Goal: Use online tool/utility: Use online tool/utility

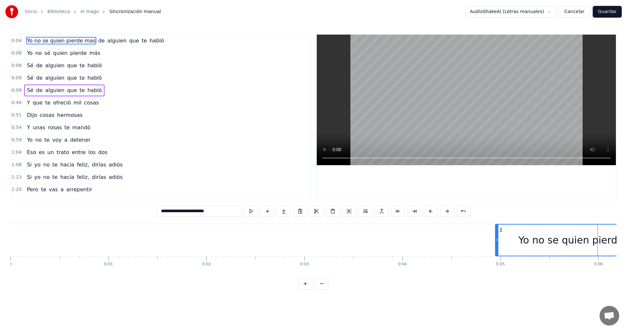
scroll to position [0, 337]
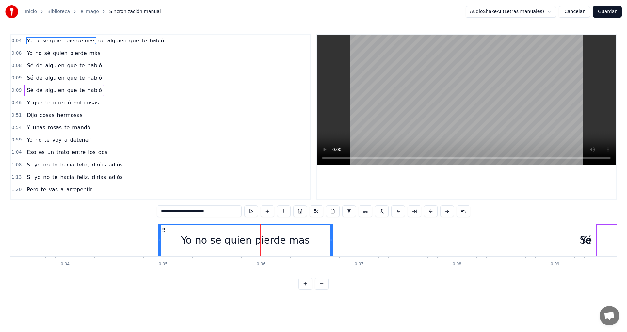
click at [98, 38] on span "de" at bounding box center [102, 41] width 8 height 8
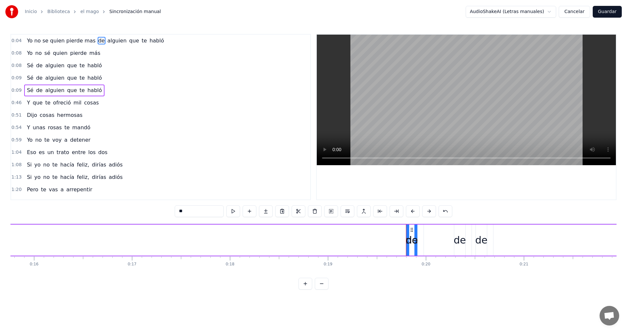
scroll to position [0, 1907]
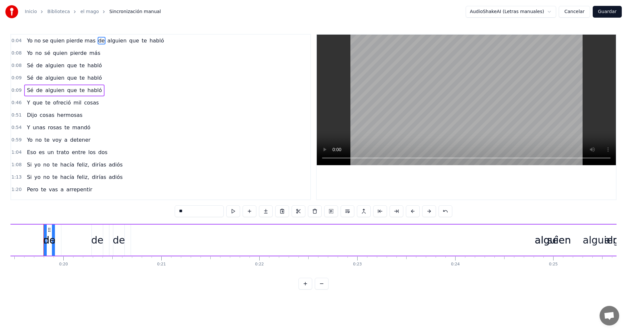
click at [107, 41] on span "alguien" at bounding box center [117, 41] width 21 height 8
click at [98, 40] on span "de" at bounding box center [102, 41] width 8 height 8
click at [84, 40] on span "Yo no se quien pierde mas" at bounding box center [61, 41] width 70 height 8
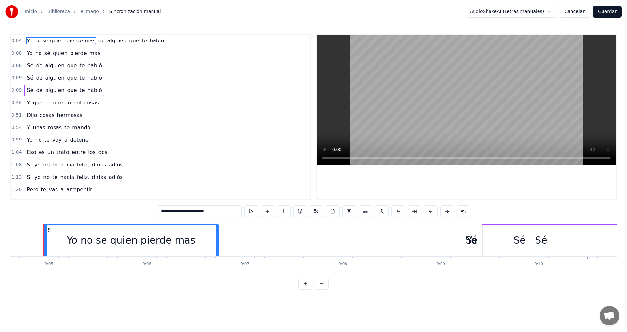
click at [98, 40] on span "de" at bounding box center [102, 41] width 8 height 8
type input "**"
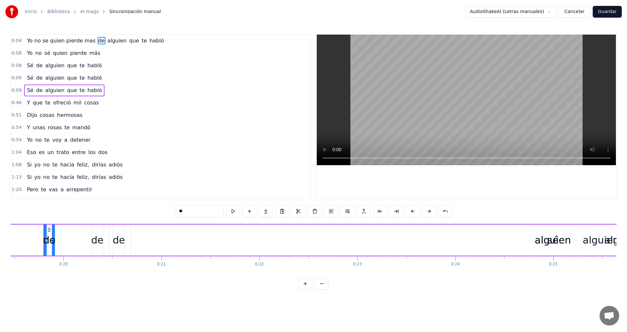
click at [150, 40] on div "Yo no se quien pierde mas de alguien que te habló" at bounding box center [95, 41] width 142 height 12
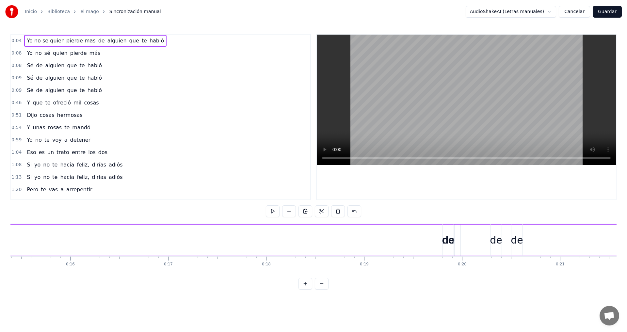
click at [149, 41] on span "habló" at bounding box center [157, 41] width 16 height 8
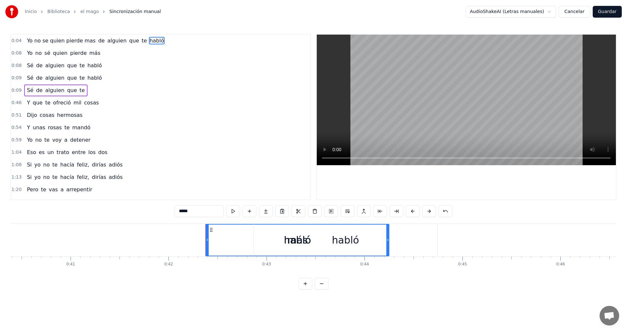
scroll to position [0, 4119]
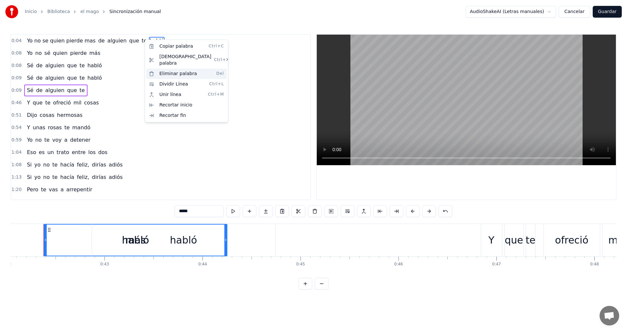
click at [174, 69] on div "Eliminar palabra Del" at bounding box center [186, 74] width 80 height 10
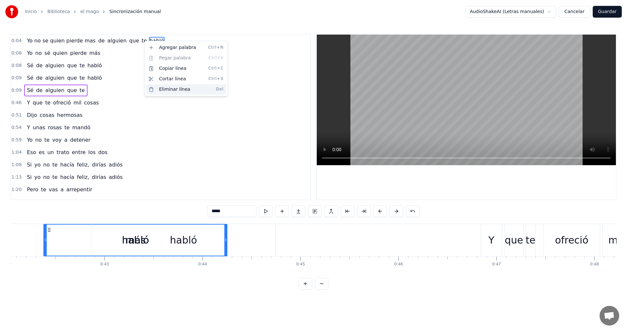
click at [185, 91] on div "Eliminar línea Del" at bounding box center [186, 89] width 80 height 10
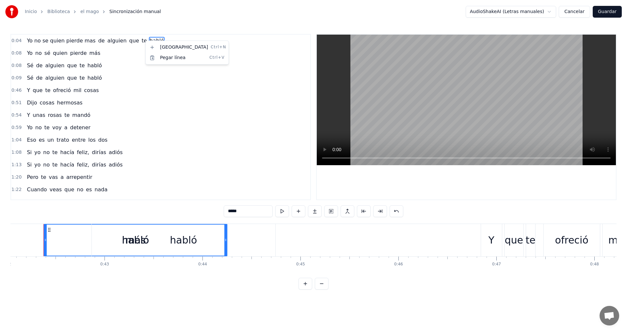
click at [138, 41] on html "Inicio Biblioteca el mago Sincronización manual AudioShakeAI (Letras manuales) …" at bounding box center [313, 150] width 627 height 300
click at [149, 41] on span "habló" at bounding box center [157, 41] width 16 height 8
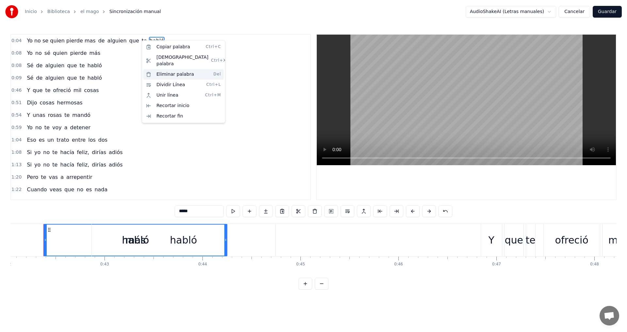
click at [159, 69] on div "Eliminar palabra Del" at bounding box center [183, 74] width 80 height 10
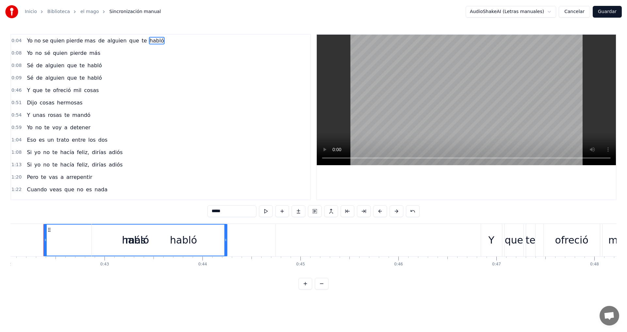
click at [141, 41] on span "te" at bounding box center [144, 41] width 7 height 8
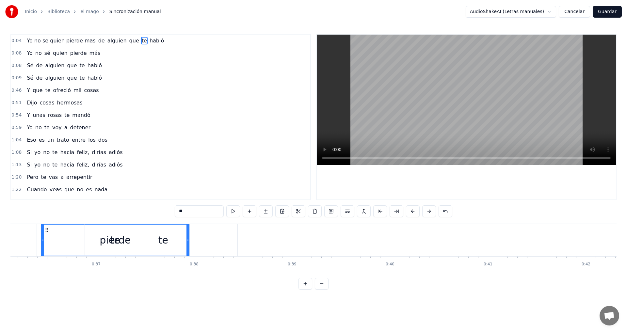
scroll to position [0, 3537]
click at [98, 40] on span "de" at bounding box center [102, 41] width 8 height 8
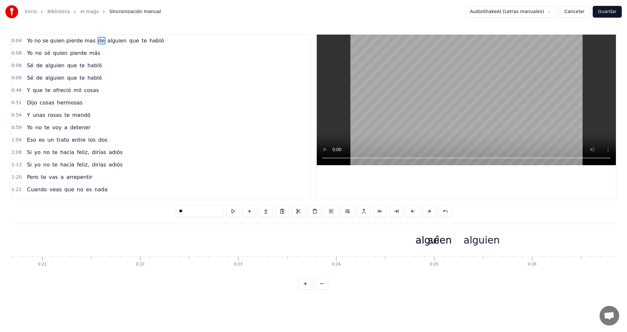
scroll to position [0, 1907]
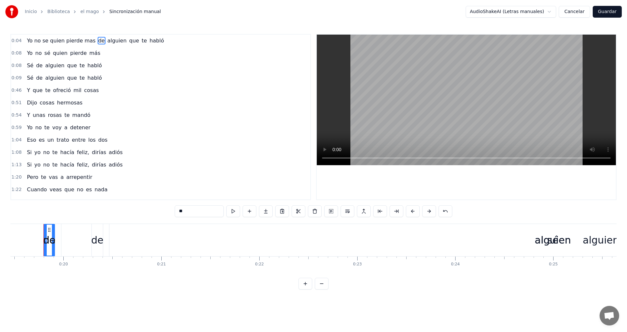
click at [100, 242] on div "de" at bounding box center [97, 240] width 12 height 15
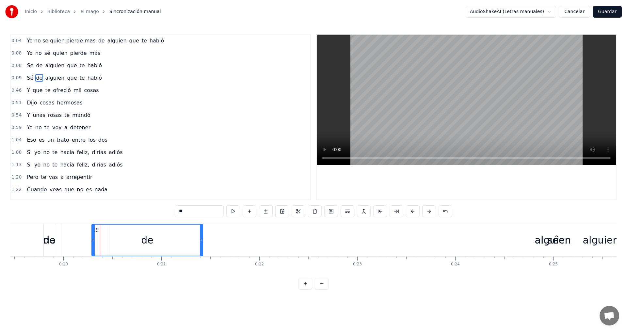
drag, startPoint x: 101, startPoint y: 241, endPoint x: 210, endPoint y: 240, distance: 108.8
click at [202, 243] on div at bounding box center [201, 240] width 3 height 31
click at [169, 238] on div "de" at bounding box center [156, 240] width 128 height 31
click at [161, 240] on div "de" at bounding box center [156, 240] width 12 height 15
click at [64, 42] on span "Yo no se quien pierde mas" at bounding box center [61, 41] width 70 height 8
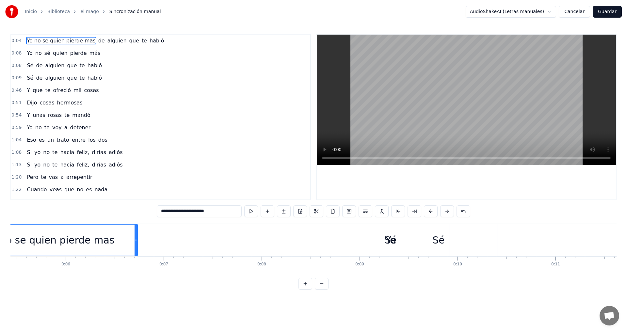
scroll to position [0, 452]
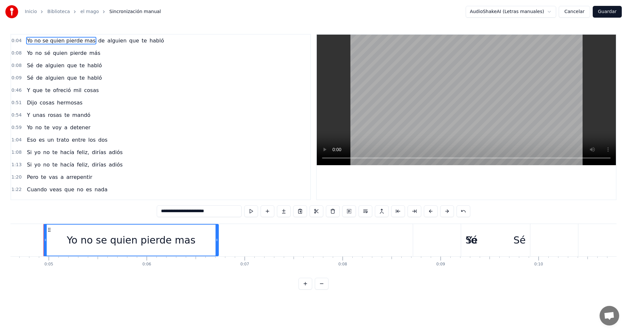
click at [98, 40] on span "de" at bounding box center [102, 41] width 8 height 8
type input "**"
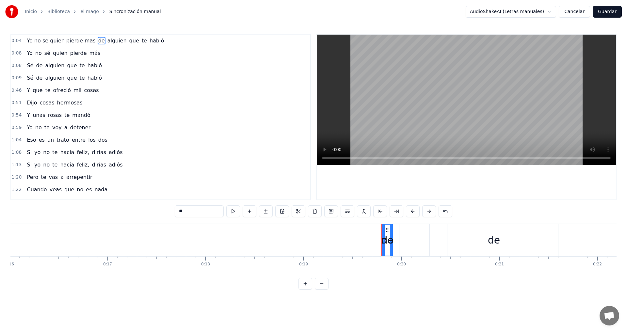
scroll to position [0, 1907]
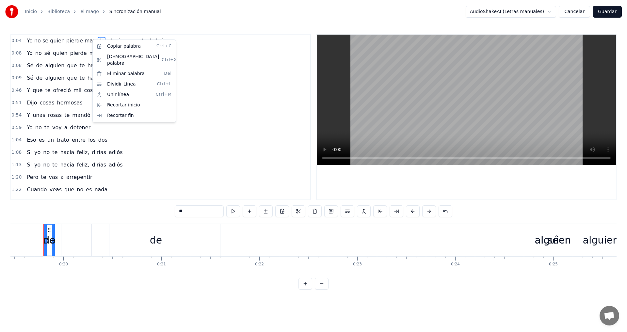
click at [92, 40] on html "Inicio Biblioteca el mago Sincronización manual AudioShakeAI (Letras manuales) …" at bounding box center [313, 150] width 627 height 300
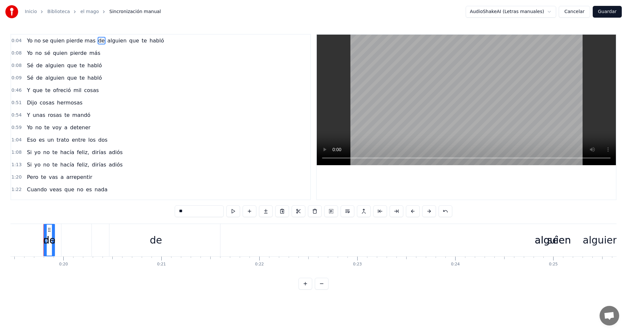
click at [98, 40] on span "de" at bounding box center [102, 41] width 8 height 8
click at [191, 207] on input "**" at bounding box center [199, 211] width 49 height 12
drag, startPoint x: 191, startPoint y: 210, endPoint x: 176, endPoint y: 208, distance: 15.5
click at [177, 209] on input "**" at bounding box center [199, 211] width 49 height 12
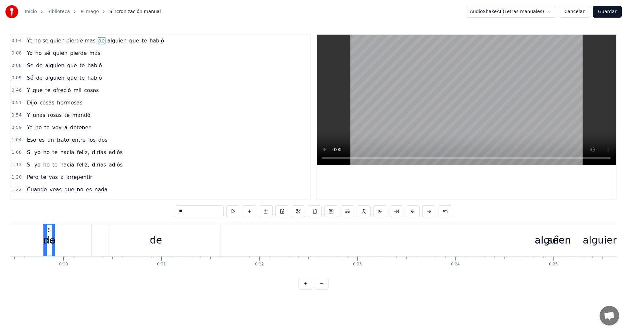
click at [94, 52] on div "Yo no sé quien pierde más" at bounding box center [63, 53] width 79 height 12
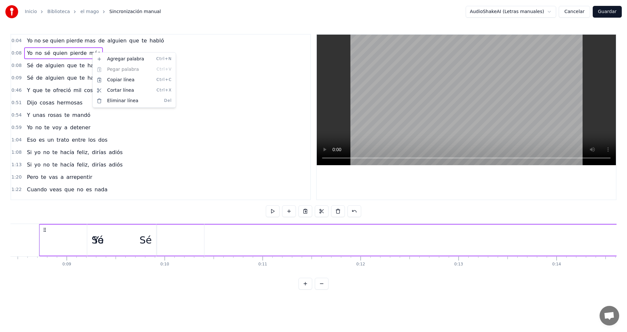
scroll to position [0, 821]
click at [161, 41] on html "Inicio Biblioteca el mago Sincronización manual AudioShakeAI (Letras manuales) …" at bounding box center [313, 150] width 627 height 300
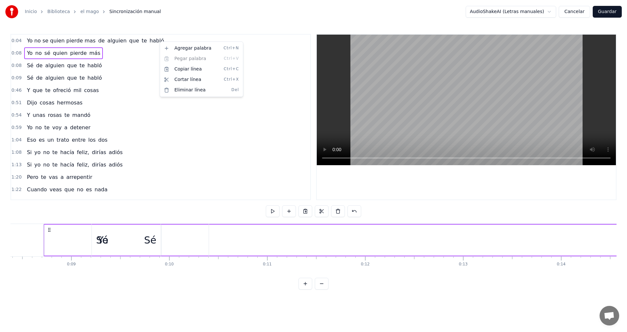
click at [140, 49] on html "Inicio Biblioteca el mago Sincronización manual AudioShakeAI (Letras manuales) …" at bounding box center [313, 150] width 627 height 300
click at [14, 42] on span "0:04" at bounding box center [16, 41] width 10 height 7
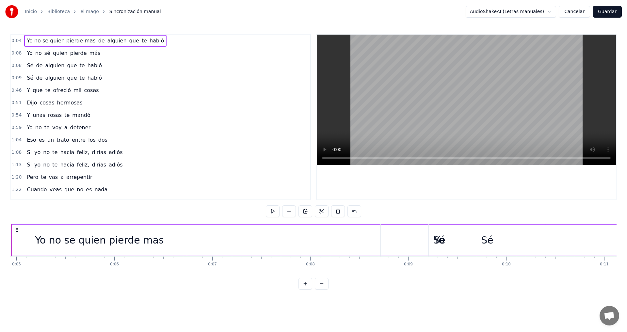
scroll to position [0, 452]
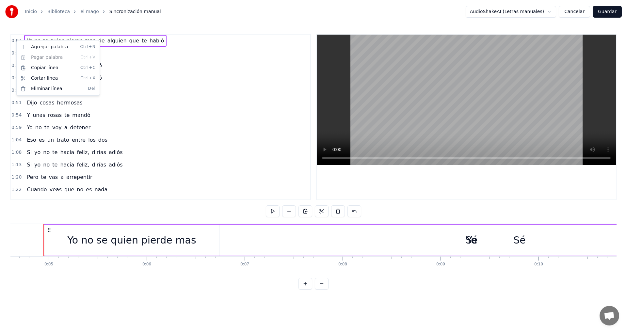
click at [220, 210] on html "Inicio Biblioteca el mago Sincronización manual AudioShakeAI (Letras manuales) …" at bounding box center [313, 150] width 627 height 300
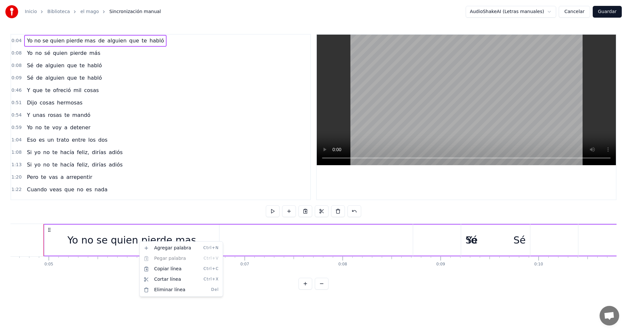
click at [216, 212] on html "Inicio Biblioteca el mago Sincronización manual AudioShakeAI (Letras manuales) …" at bounding box center [313, 150] width 627 height 300
click at [205, 215] on div "0:[DEMOGRAPHIC_DATA] no se quien pierde mas de alguien que te habló 0:[DEMOGRAP…" at bounding box center [313, 162] width 606 height 256
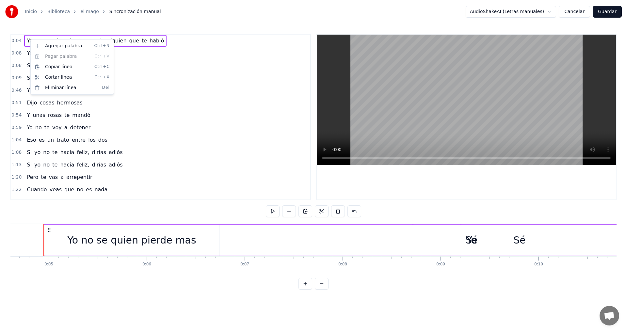
click at [191, 54] on html "Inicio Biblioteca el mago Sincronización manual AudioShakeAI (Letras manuales) …" at bounding box center [313, 150] width 627 height 300
click at [175, 47] on div "0:[DEMOGRAPHIC_DATA] no sé quien pierde más" at bounding box center [160, 53] width 299 height 12
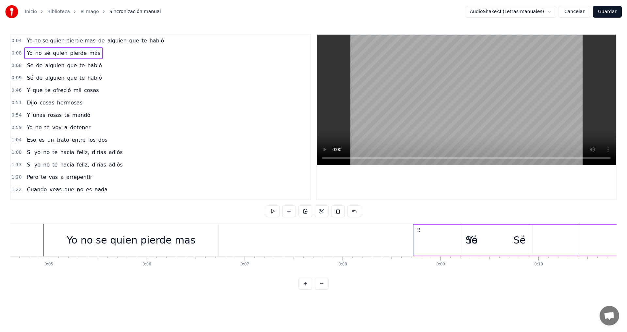
click at [175, 47] on div "0:[DEMOGRAPHIC_DATA] no sé quien pierde más" at bounding box center [160, 53] width 299 height 12
click at [176, 47] on div "Agregar palabra Ctrl+N" at bounding box center [208, 44] width 80 height 10
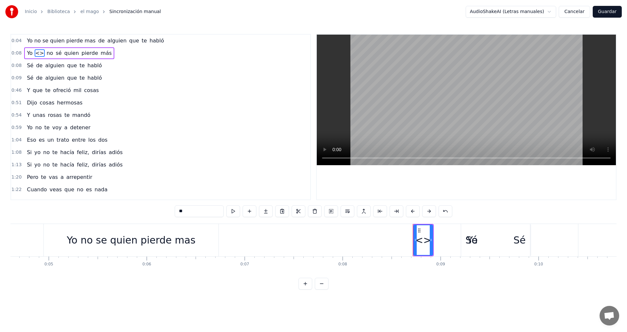
click at [163, 69] on div "0:08 Sé de alguien que te habló" at bounding box center [160, 65] width 299 height 12
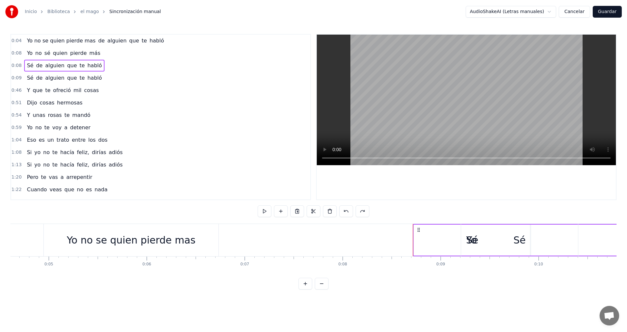
click at [163, 69] on div "0:08 Sé de alguien que te habló" at bounding box center [160, 65] width 299 height 12
click at [73, 51] on span "pierde" at bounding box center [79, 53] width 18 height 8
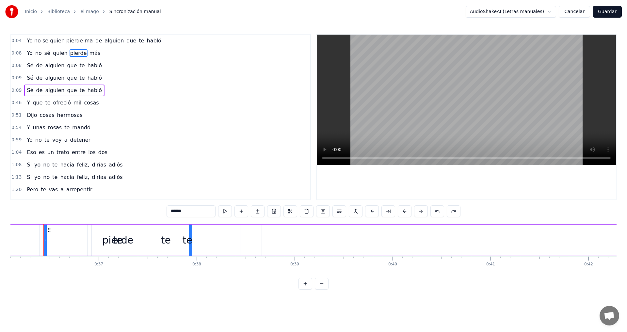
click at [26, 54] on span "Yo" at bounding box center [29, 53] width 7 height 8
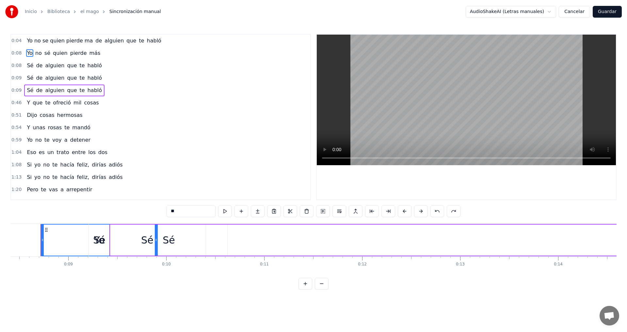
scroll to position [0, 821]
click at [89, 53] on span "más" at bounding box center [95, 53] width 12 height 8
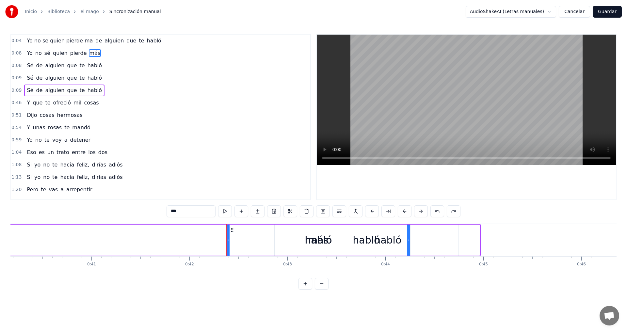
scroll to position [0, 4119]
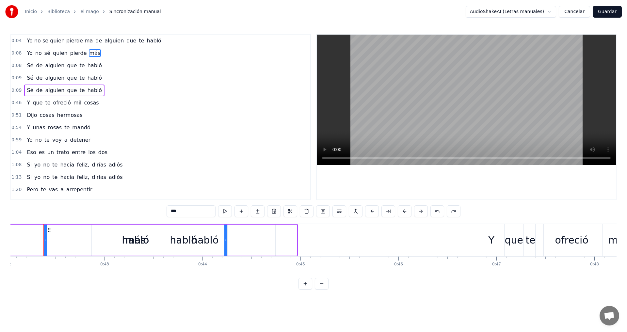
click at [28, 50] on span "Yo" at bounding box center [29, 53] width 7 height 8
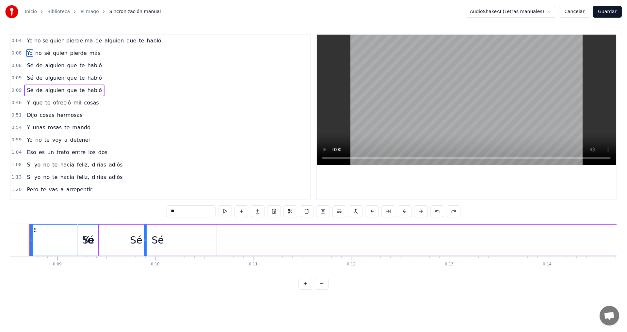
scroll to position [0, 821]
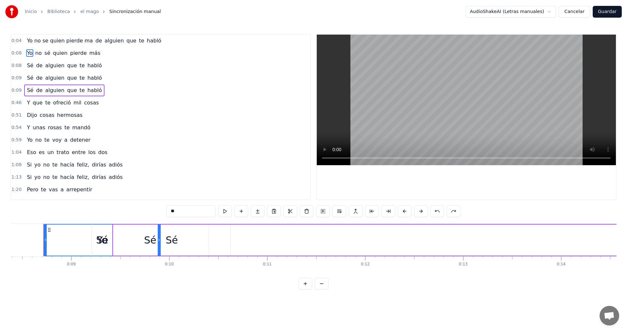
drag, startPoint x: 187, startPoint y: 211, endPoint x: 160, endPoint y: 210, distance: 27.5
click at [162, 211] on div "0:[DEMOGRAPHIC_DATA] no se quien pierde ma de alguien que te habló 0:[DEMOGRAPH…" at bounding box center [313, 162] width 606 height 256
type input "*"
click at [42, 51] on span "no" at bounding box center [44, 53] width 8 height 8
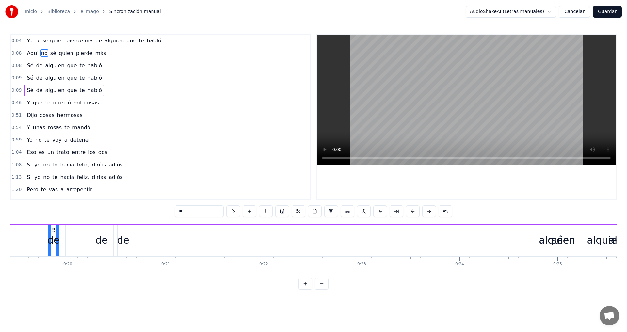
scroll to position [0, 1907]
drag, startPoint x: 187, startPoint y: 209, endPoint x: 179, endPoint y: 209, distance: 8.5
click at [179, 209] on input "**" at bounding box center [199, 211] width 49 height 12
click at [50, 56] on span "sé" at bounding box center [53, 53] width 7 height 8
drag, startPoint x: 194, startPoint y: 212, endPoint x: 164, endPoint y: 208, distance: 30.3
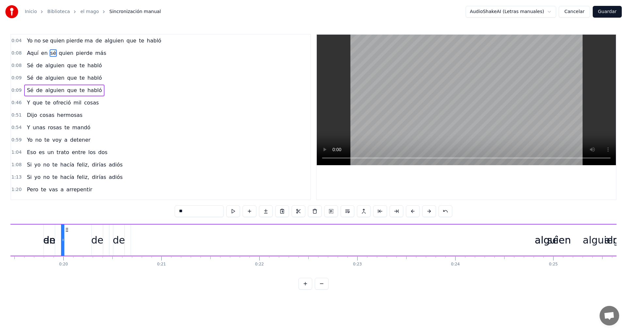
click at [170, 211] on div "0:[DEMOGRAPHIC_DATA] no se quien pierde ma de alguien que te habló 0:08 Aquí en…" at bounding box center [313, 162] width 606 height 256
click at [64, 52] on span "quien" at bounding box center [71, 53] width 16 height 8
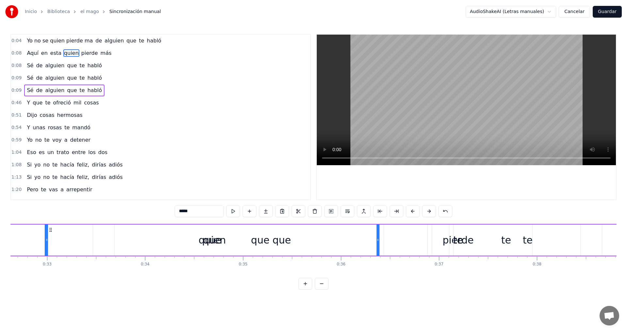
scroll to position [0, 3198]
drag, startPoint x: 200, startPoint y: 212, endPoint x: 168, endPoint y: 208, distance: 32.8
click at [169, 210] on div "0:[DEMOGRAPHIC_DATA] no se quien pierde ma de alguien que te habló 0:08 Aquí en…" at bounding box center [313, 162] width 606 height 256
click at [96, 55] on span "pierde" at bounding box center [102, 53] width 18 height 8
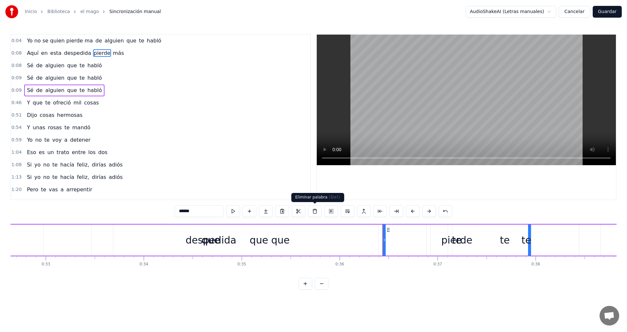
click at [314, 213] on button at bounding box center [315, 211] width 14 height 12
click at [79, 65] on span "te" at bounding box center [82, 66] width 7 height 8
click at [93, 54] on span "pierde" at bounding box center [102, 53] width 18 height 8
type input "******"
click at [93, 54] on span "pierde" at bounding box center [102, 53] width 18 height 8
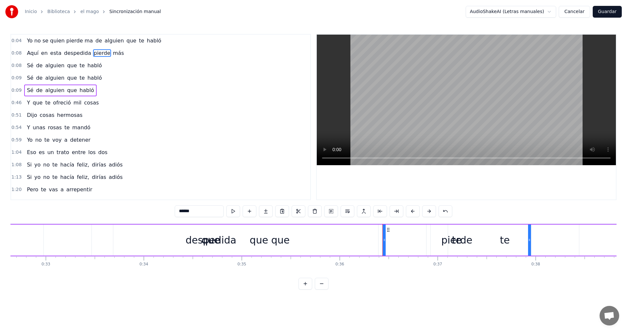
click at [93, 54] on span "pierde" at bounding box center [102, 53] width 18 height 8
click at [169, 210] on div "0:[DEMOGRAPHIC_DATA] no se quien pierde ma de alguien que te habló 0:08 Aquí en…" at bounding box center [313, 162] width 606 height 256
drag, startPoint x: 193, startPoint y: 214, endPoint x: 166, endPoint y: 214, distance: 27.1
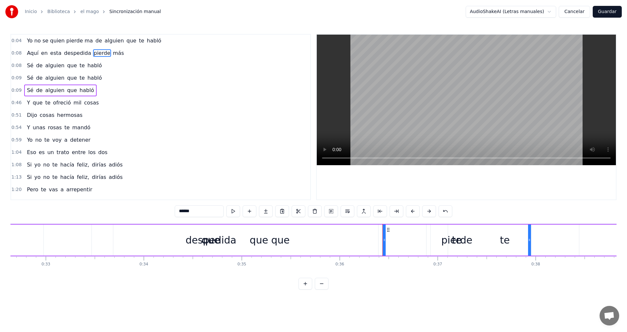
click at [166, 214] on div "0:[DEMOGRAPHIC_DATA] no se quien pierde ma de alguien que te habló 0:08 Aquí en…" at bounding box center [313, 162] width 606 height 256
click at [96, 55] on span "más" at bounding box center [102, 53] width 12 height 8
type input "***"
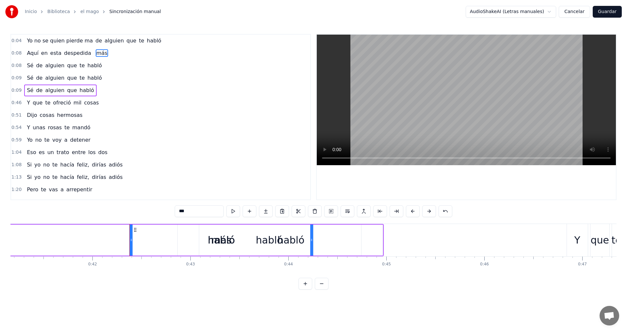
drag, startPoint x: 194, startPoint y: 214, endPoint x: 164, endPoint y: 209, distance: 30.8
click at [165, 209] on div "0:[DEMOGRAPHIC_DATA] no se quien pierde ma de alguien que te habló 0:08 Aquí en…" at bounding box center [313, 162] width 606 height 256
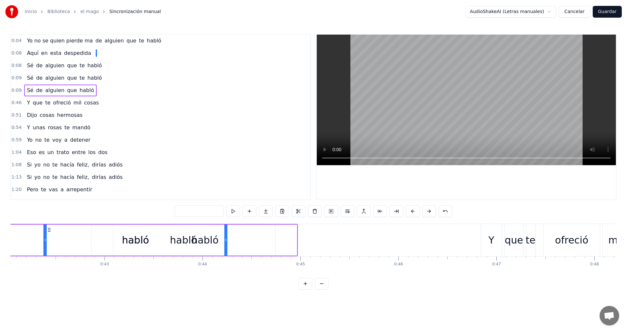
click at [150, 82] on div "0:09 Sé de alguien que te habló" at bounding box center [160, 78] width 299 height 12
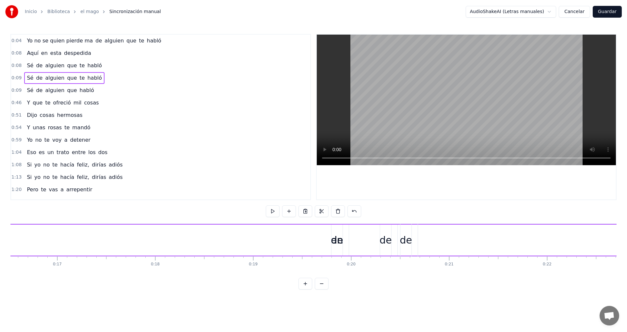
scroll to position [0, 869]
click at [14, 53] on span "0:08" at bounding box center [16, 53] width 10 height 7
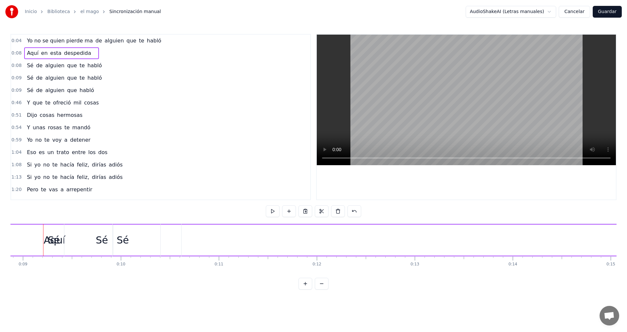
scroll to position [0, 821]
click at [105, 240] on div "Sé" at bounding box center [150, 240] width 117 height 32
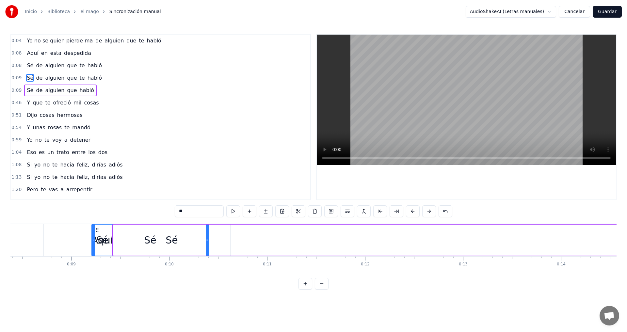
click at [95, 41] on span "de" at bounding box center [99, 41] width 8 height 8
type input "**"
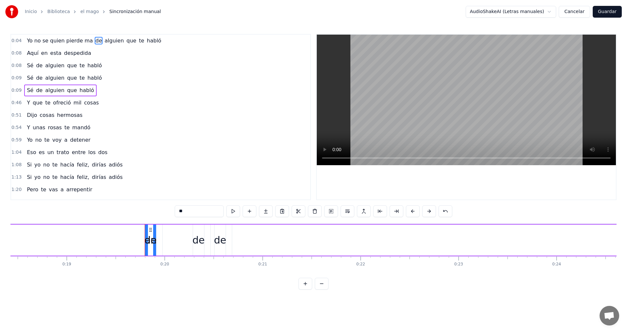
scroll to position [0, 1907]
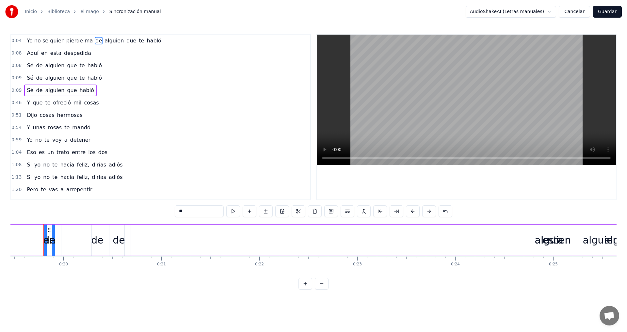
drag, startPoint x: 202, startPoint y: 214, endPoint x: 171, endPoint y: 209, distance: 31.1
click at [173, 210] on div "0:[DEMOGRAPHIC_DATA] no se quien pierde ma de alguien que te habló 0:08 Aquí en…" at bounding box center [313, 162] width 606 height 256
click at [100, 42] on span "alguien" at bounding box center [107, 41] width 21 height 8
type input "*******"
drag, startPoint x: 202, startPoint y: 213, endPoint x: 156, endPoint y: 206, distance: 45.6
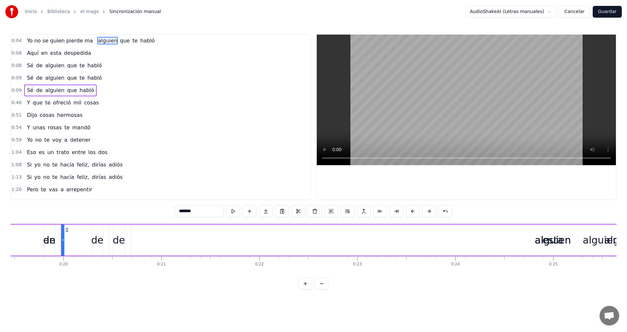
click at [161, 209] on div "0:[DEMOGRAPHIC_DATA] no se quien pierde ma alguien que te habló 0:08 Aquí en es…" at bounding box center [313, 162] width 606 height 256
click at [100, 43] on span "que" at bounding box center [105, 41] width 11 height 8
type input "***"
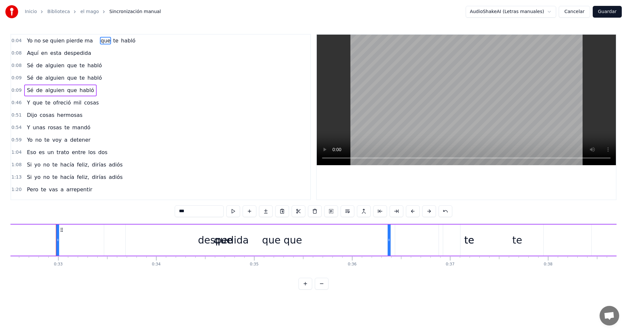
scroll to position [0, 3198]
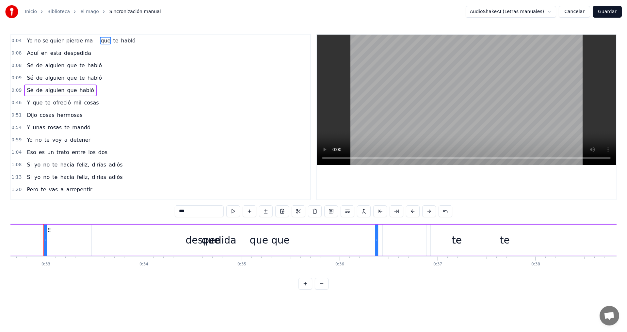
drag, startPoint x: 200, startPoint y: 214, endPoint x: 172, endPoint y: 214, distance: 27.8
click at [175, 212] on input "***" at bounding box center [199, 211] width 49 height 12
click at [103, 39] on span "te" at bounding box center [106, 41] width 7 height 8
type input "**"
drag, startPoint x: 186, startPoint y: 213, endPoint x: 167, endPoint y: 211, distance: 19.4
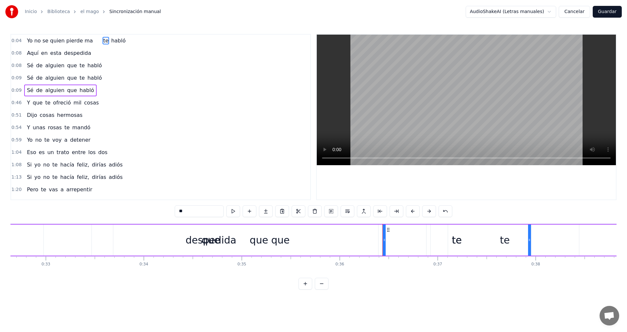
click at [169, 212] on div "0:[DEMOGRAPHIC_DATA] no se quien pierde ma te habló 0:08 Aquí en esta despedida…" at bounding box center [313, 162] width 606 height 256
click at [105, 40] on span "habló" at bounding box center [113, 41] width 16 height 8
type input "*****"
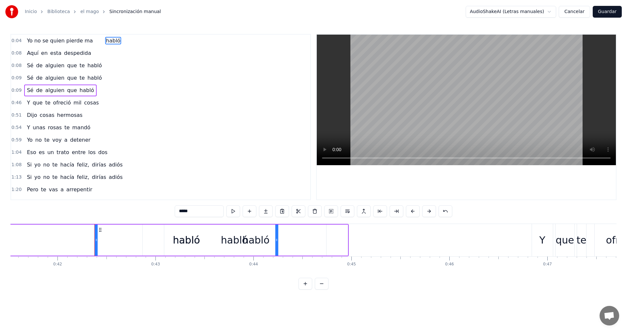
scroll to position [0, 4119]
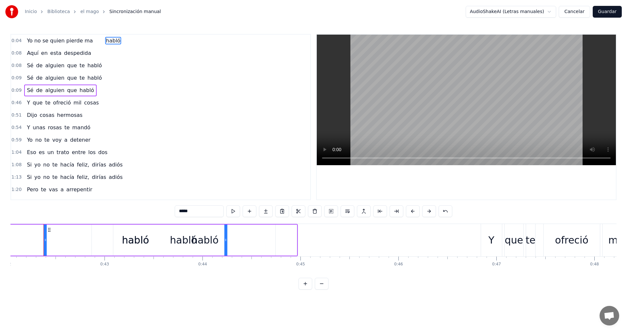
drag, startPoint x: 184, startPoint y: 210, endPoint x: 161, endPoint y: 211, distance: 23.2
click at [166, 210] on div "0:[DEMOGRAPHIC_DATA] no se quien pierde ma habló 0:08 Aquí en esta despedida 0:…" at bounding box center [313, 162] width 606 height 256
click at [88, 41] on div "Yo no se quien pierde ma" at bounding box center [66, 41] width 84 height 12
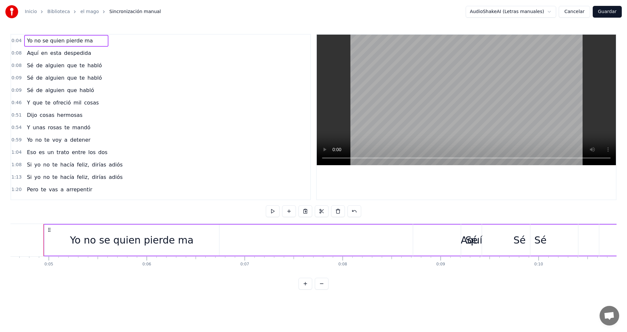
click at [97, 42] on span at bounding box center [97, 41] width 1 height 8
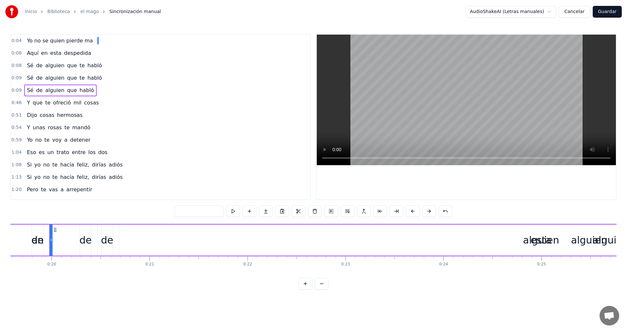
scroll to position [0, 1924]
drag, startPoint x: 49, startPoint y: 230, endPoint x: 58, endPoint y: 231, distance: 8.9
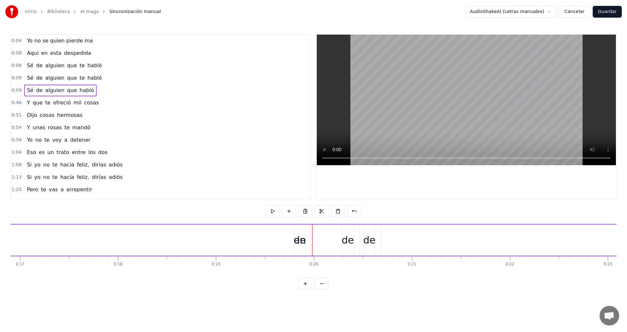
scroll to position [0, 1656]
click at [305, 287] on button at bounding box center [305, 284] width 14 height 12
click at [326, 290] on button at bounding box center [322, 284] width 14 height 12
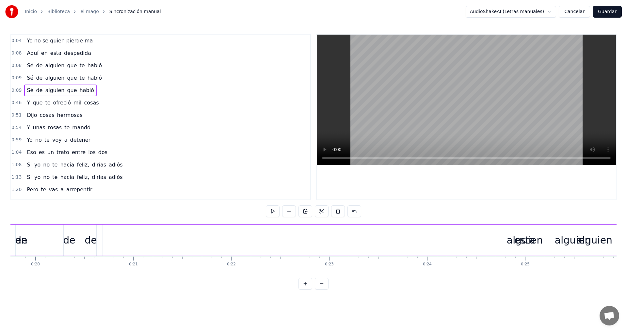
scroll to position [0, 1907]
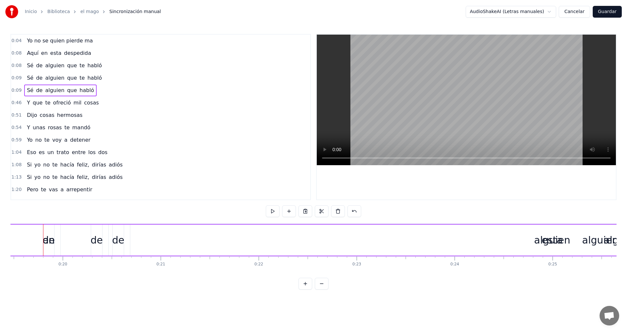
click at [326, 290] on button at bounding box center [322, 284] width 14 height 12
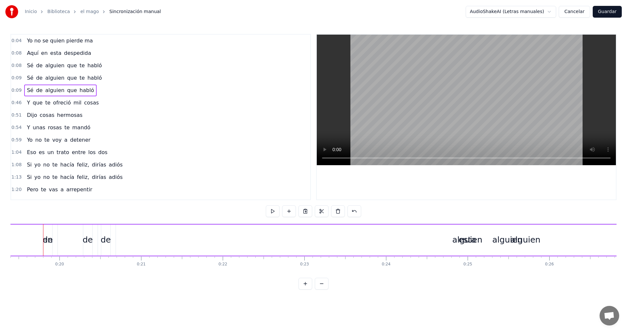
click at [326, 290] on button at bounding box center [322, 284] width 14 height 12
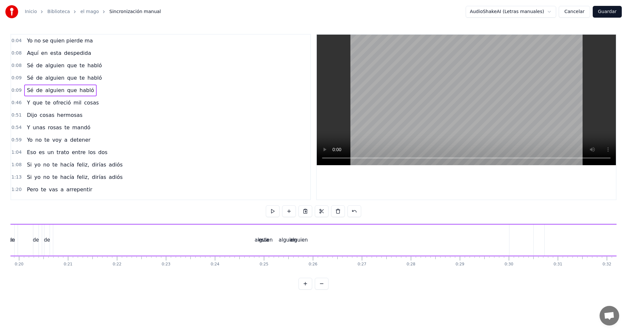
scroll to position [0, 937]
click at [304, 242] on div "alguien" at bounding box center [332, 240] width 491 height 31
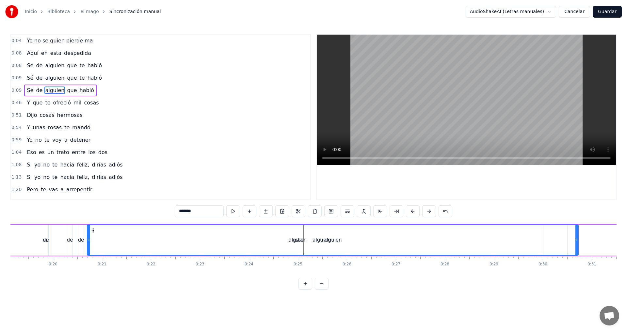
drag, startPoint x: 109, startPoint y: 243, endPoint x: 149, endPoint y: 245, distance: 39.9
click at [149, 245] on div "alguien" at bounding box center [333, 240] width 491 height 30
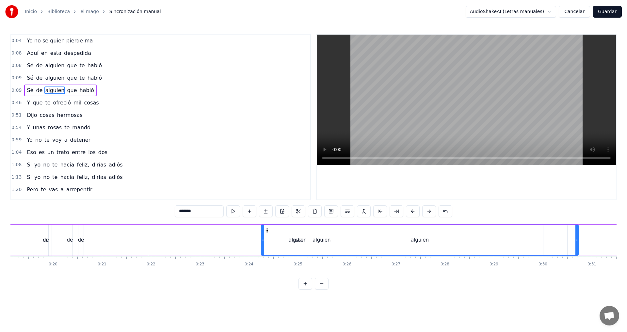
drag, startPoint x: 88, startPoint y: 240, endPoint x: 262, endPoint y: 235, distance: 174.1
click at [262, 235] on div at bounding box center [263, 240] width 3 height 30
click at [46, 241] on div "Sé de alguien que habló" at bounding box center [406, 240] width 1742 height 32
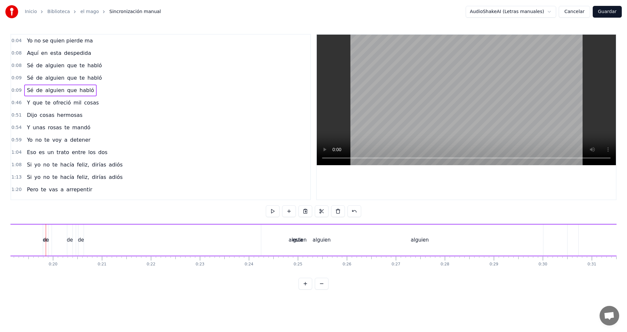
click at [83, 41] on span "Yo no se quien pierde ma" at bounding box center [59, 41] width 67 height 8
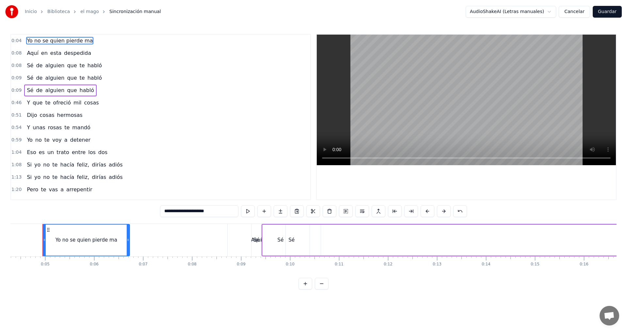
scroll to position [0, 209]
click at [230, 211] on input "**********" at bounding box center [199, 211] width 78 height 12
click at [41, 54] on span "en" at bounding box center [44, 53] width 8 height 8
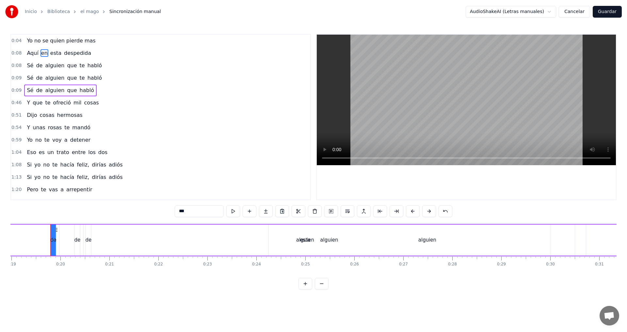
scroll to position [0, 937]
click at [32, 42] on span "Yo no se quien pierde mas" at bounding box center [61, 41] width 70 height 8
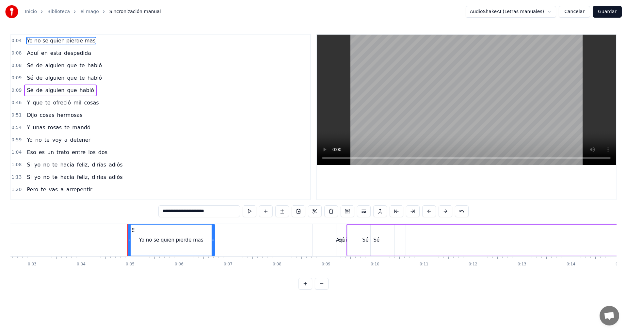
scroll to position [0, 138]
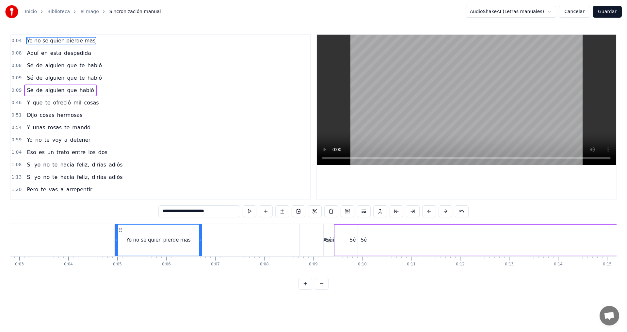
click at [81, 54] on span "despedida" at bounding box center [77, 53] width 28 height 8
type input "*********"
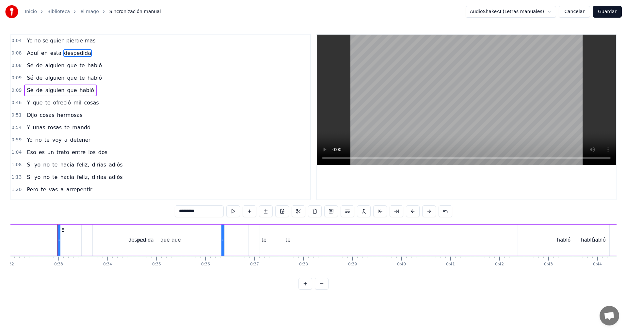
scroll to position [0, 1583]
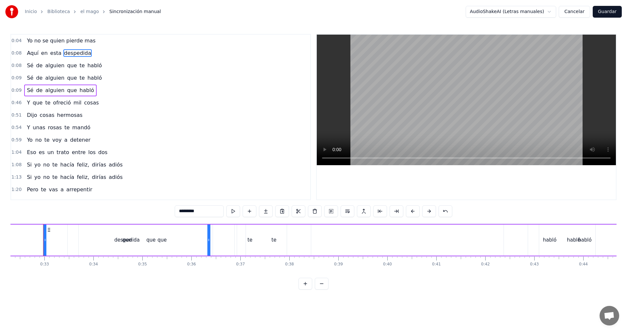
drag, startPoint x: 46, startPoint y: 239, endPoint x: 39, endPoint y: 239, distance: 6.5
click at [96, 241] on div "que" at bounding box center [166, 240] width 167 height 31
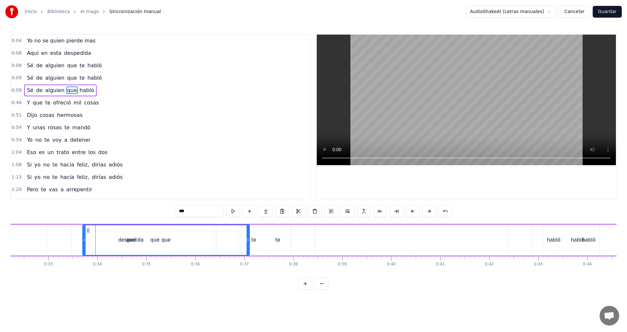
click at [37, 54] on div "Aquí en esta despedida" at bounding box center [60, 53] width 72 height 12
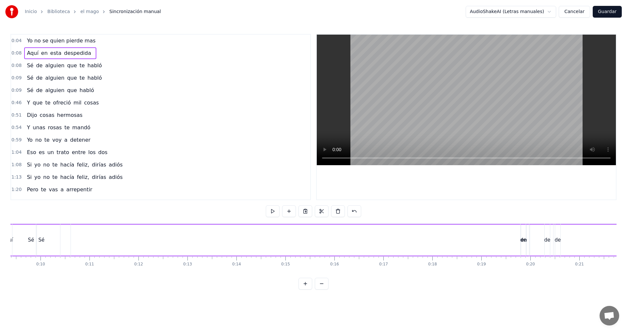
scroll to position [0, 394]
click at [24, 54] on div "Aquí en esta despedida" at bounding box center [60, 53] width 72 height 12
click at [44, 240] on div "Sé" at bounding box center [73, 240] width 58 height 32
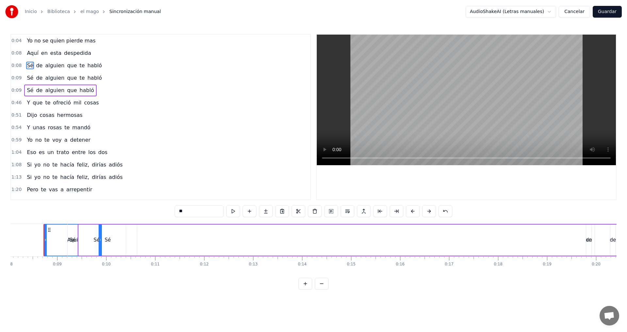
click at [53, 240] on div "Sé" at bounding box center [72, 240] width 57 height 31
click at [84, 243] on div "Sé" at bounding box center [108, 240] width 58 height 31
click at [323, 290] on button at bounding box center [322, 284] width 14 height 12
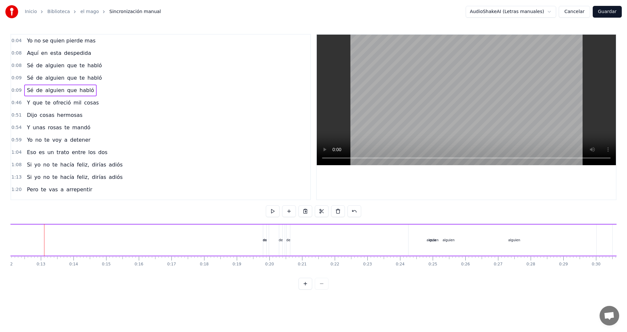
click at [84, 51] on div "Aquí en esta despedida" at bounding box center [60, 53] width 72 height 12
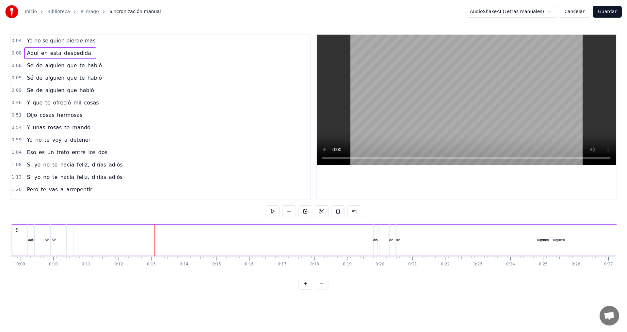
scroll to position [0, 252]
click at [94, 66] on div "Sé de alguien que te habló" at bounding box center [64, 66] width 80 height 12
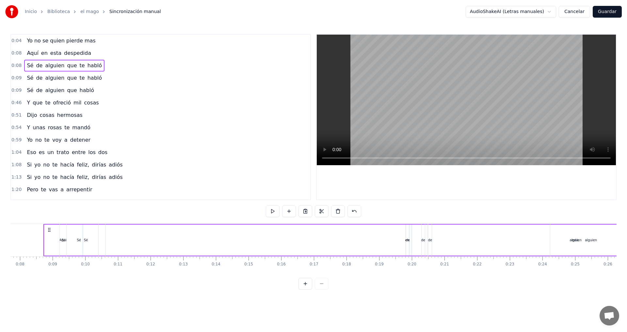
click at [71, 76] on div "Sé de alguien que te habló" at bounding box center [64, 78] width 80 height 12
click at [29, 102] on div "Y que te ofreció mil cosas" at bounding box center [62, 103] width 77 height 12
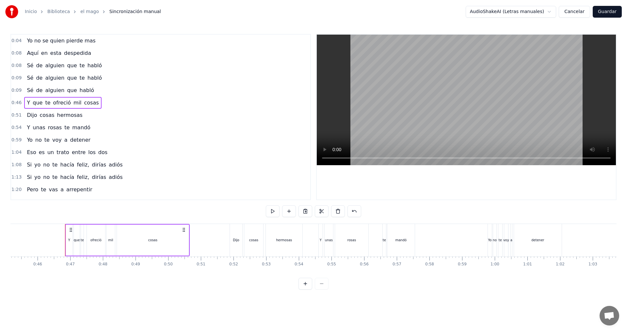
scroll to position [0, 1497]
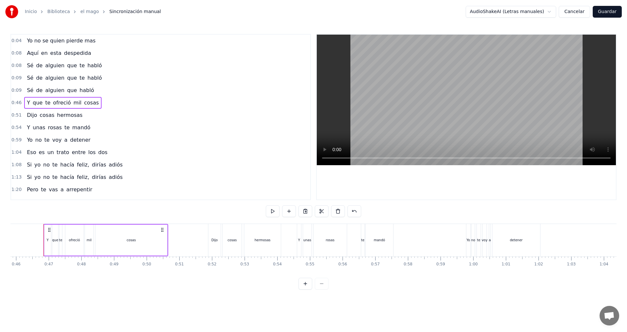
click at [28, 117] on span "Dijo" at bounding box center [31, 115] width 11 height 8
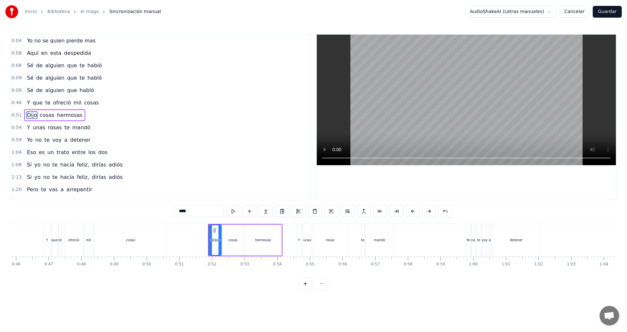
click at [42, 114] on span "cosas" at bounding box center [47, 115] width 16 height 8
click at [30, 78] on span "Sé" at bounding box center [30, 78] width 8 height 8
type input "**"
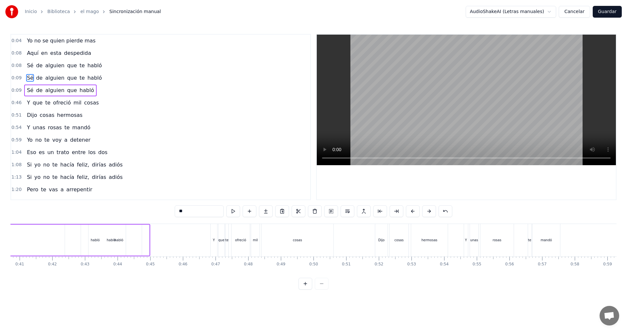
scroll to position [0, 1213]
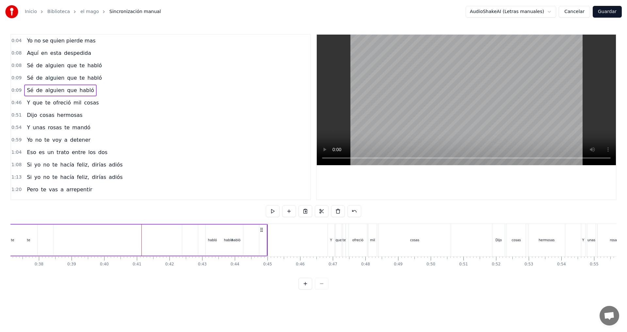
click at [261, 230] on icon at bounding box center [261, 229] width 5 height 5
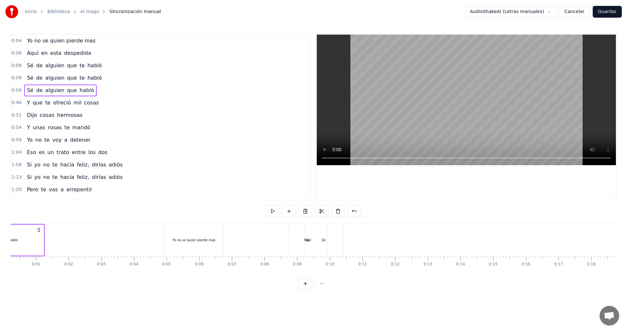
scroll to position [0, 0]
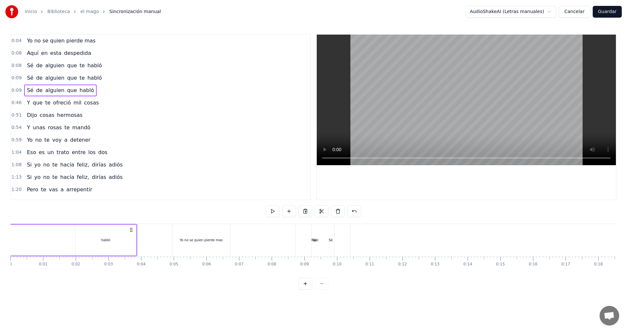
drag, startPoint x: 262, startPoint y: 231, endPoint x: 129, endPoint y: 241, distance: 132.9
click at [108, 232] on div "habló" at bounding box center [103, 240] width 61 height 31
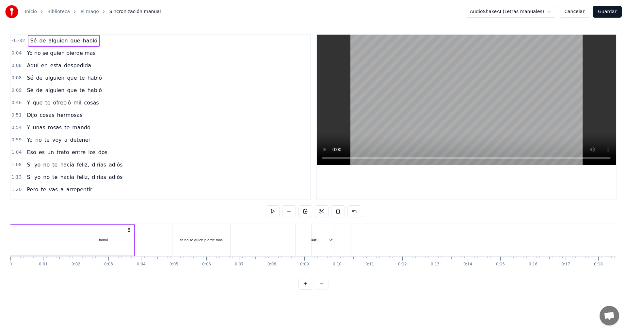
drag, startPoint x: 39, startPoint y: 226, endPoint x: 67, endPoint y: 226, distance: 28.1
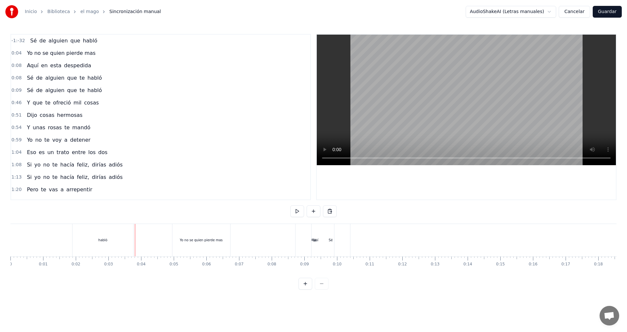
click at [133, 237] on div "habló" at bounding box center [102, 240] width 61 height 32
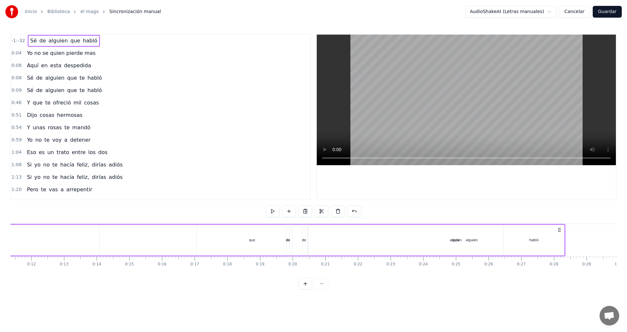
scroll to position [0, 381]
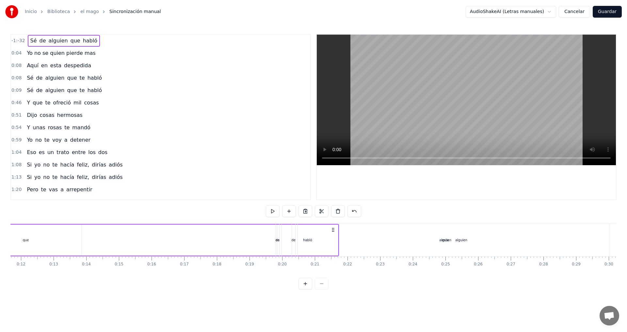
drag, startPoint x: 128, startPoint y: 230, endPoint x: 332, endPoint y: 222, distance: 204.3
click at [332, 222] on div "-1:-32 Sé de alguien que habló 0:[DEMOGRAPHIC_DATA] no se quien pierde mas 0:08…" at bounding box center [313, 162] width 606 height 256
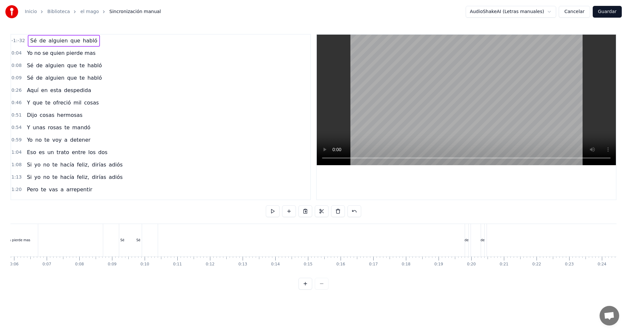
scroll to position [0, 0]
click at [112, 246] on div "habló" at bounding box center [103, 240] width 61 height 32
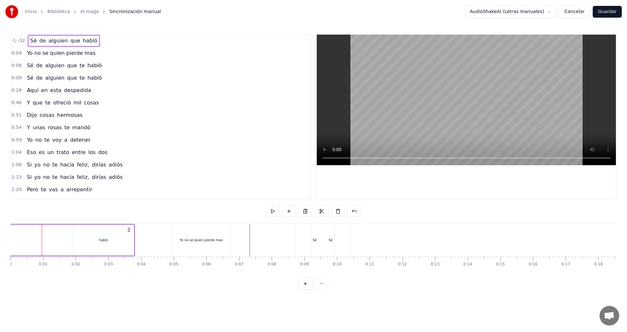
drag, startPoint x: 18, startPoint y: 251, endPoint x: 56, endPoint y: 250, distance: 38.6
drag, startPoint x: 120, startPoint y: 243, endPoint x: 131, endPoint y: 244, distance: 10.8
click at [131, 244] on div "habló" at bounding box center [103, 240] width 61 height 31
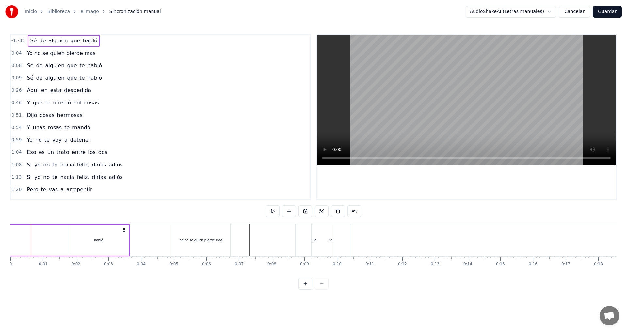
drag, startPoint x: 128, startPoint y: 230, endPoint x: 122, endPoint y: 249, distance: 19.8
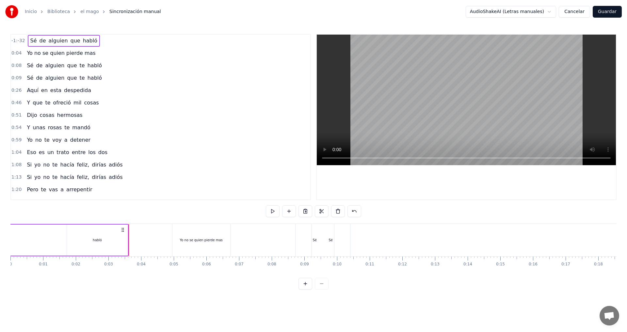
drag, startPoint x: 40, startPoint y: 232, endPoint x: 45, endPoint y: 232, distance: 5.6
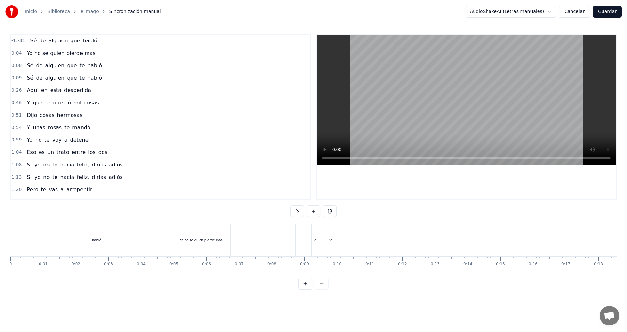
click at [173, 248] on div "Yo no se quien pierde mas" at bounding box center [201, 240] width 58 height 32
click at [298, 210] on button at bounding box center [297, 211] width 14 height 12
click at [18, 42] on span "-1:-32" at bounding box center [18, 41] width 14 height 7
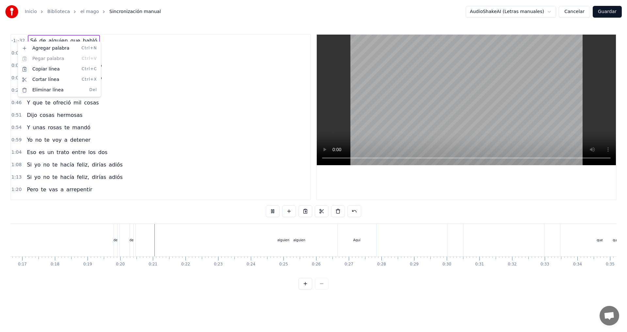
click at [233, 129] on html "Inicio Biblioteca el mago Sincronización manual AudioShakeAI (Letras manuales) …" at bounding box center [313, 150] width 627 height 300
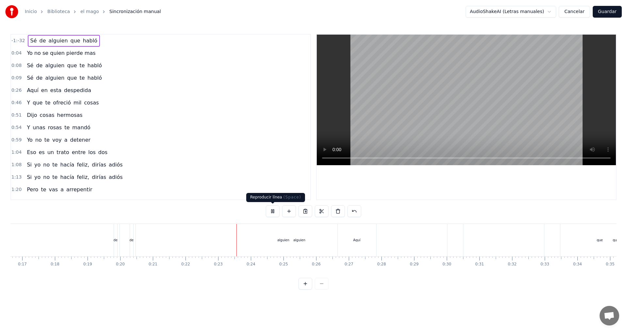
click at [272, 213] on button at bounding box center [273, 211] width 14 height 12
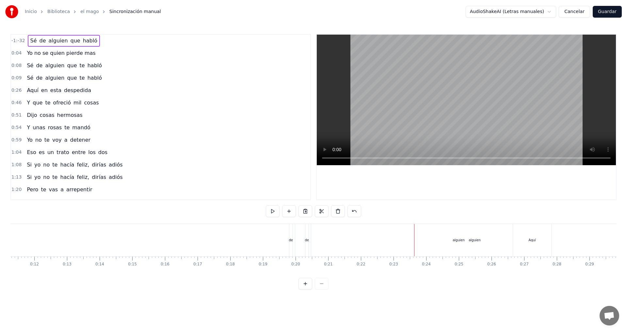
scroll to position [0, 0]
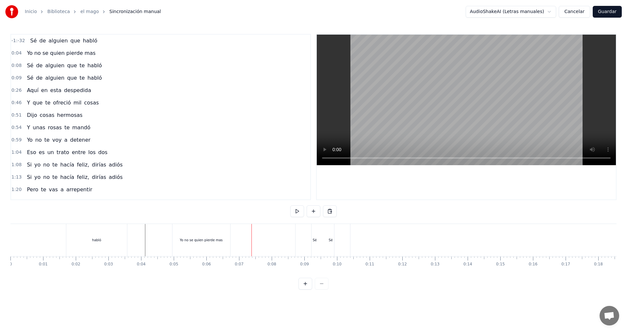
click at [112, 245] on div "habló" at bounding box center [96, 240] width 61 height 32
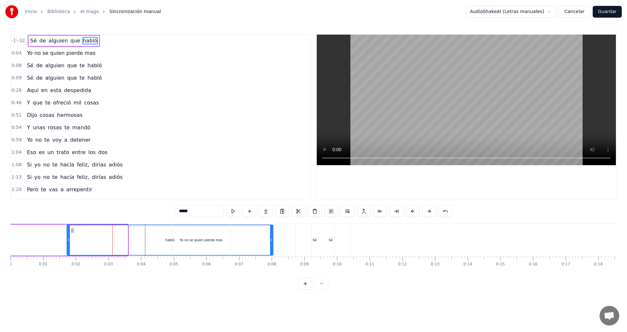
drag, startPoint x: 127, startPoint y: 241, endPoint x: 272, endPoint y: 237, distance: 145.4
click at [272, 237] on div at bounding box center [271, 240] width 3 height 30
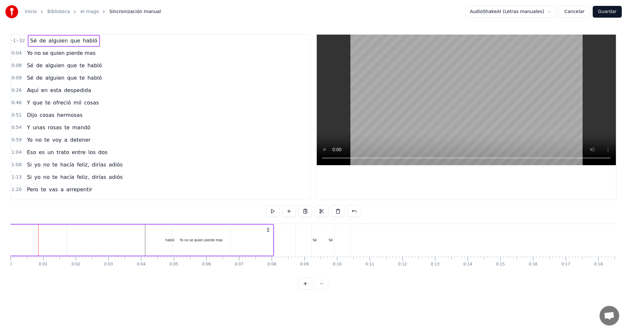
click at [16, 39] on span "-1:-32" at bounding box center [18, 41] width 14 height 7
click at [271, 235] on div "habló" at bounding box center [170, 240] width 206 height 31
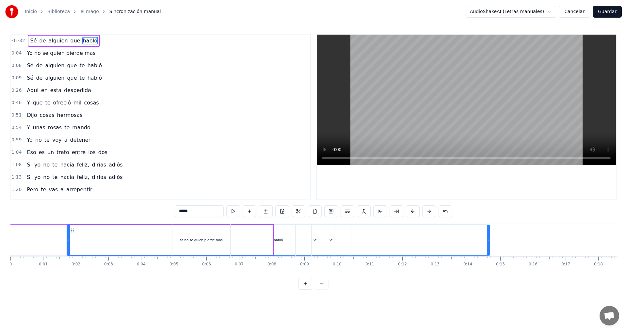
drag, startPoint x: 271, startPoint y: 238, endPoint x: 488, endPoint y: 231, distance: 217.0
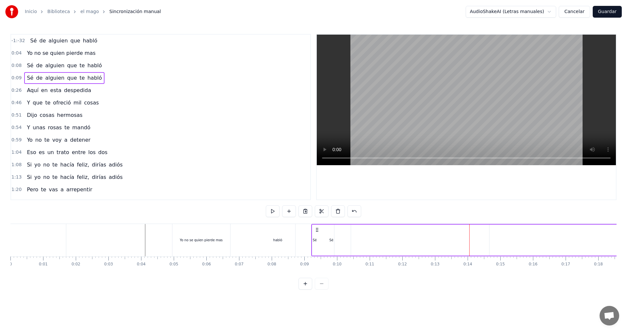
click at [287, 248] on div "habló" at bounding box center [277, 240] width 423 height 32
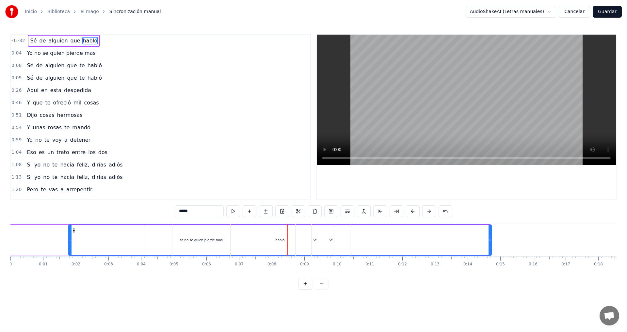
click at [74, 230] on icon at bounding box center [74, 230] width 5 height 5
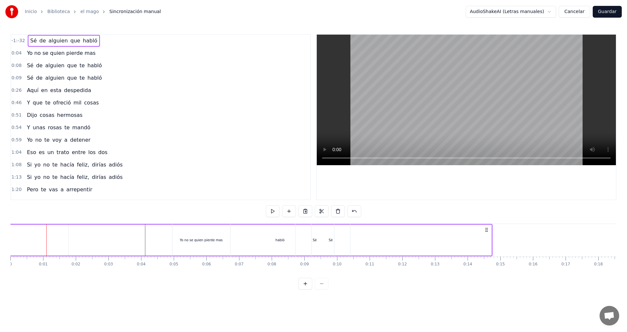
drag, startPoint x: 486, startPoint y: 230, endPoint x: 540, endPoint y: 232, distance: 53.9
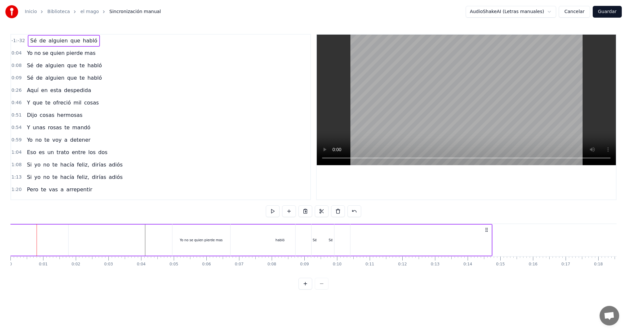
drag, startPoint x: 487, startPoint y: 230, endPoint x: 499, endPoint y: 230, distance: 12.1
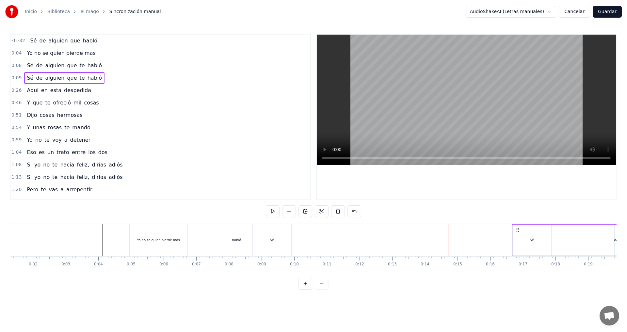
drag, startPoint x: 316, startPoint y: 230, endPoint x: 552, endPoint y: 233, distance: 235.2
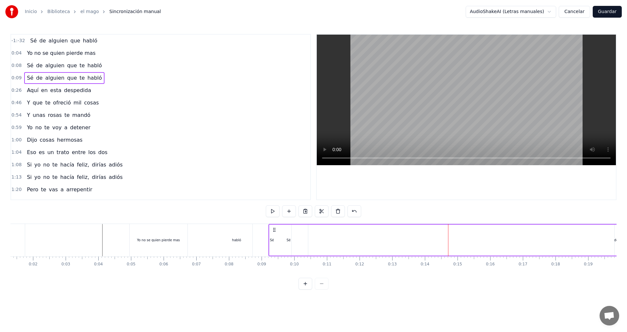
scroll to position [0, 48]
click at [39, 234] on div "habló" at bounding box center [231, 240] width 423 height 32
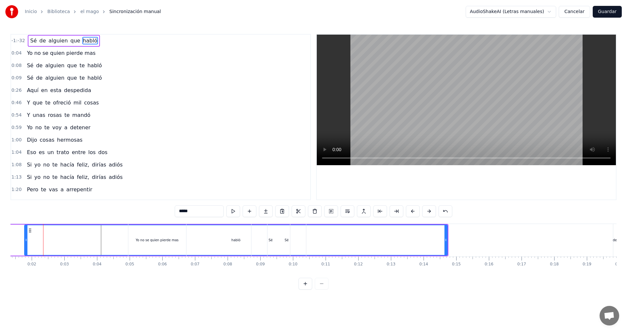
drag, startPoint x: 437, startPoint y: 233, endPoint x: 457, endPoint y: 235, distance: 20.0
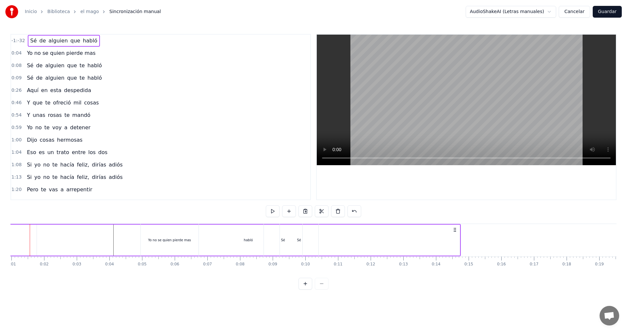
scroll to position [0, 18]
drag, startPoint x: 487, startPoint y: 230, endPoint x: 500, endPoint y: 234, distance: 14.0
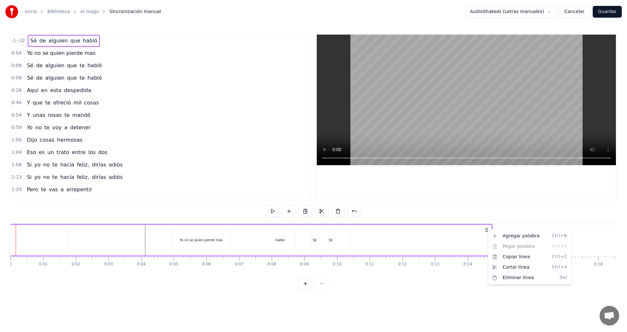
click at [487, 230] on html "Inicio Biblioteca el mago Sincronización manual AudioShakeAI (Letras manuales) …" at bounding box center [313, 150] width 627 height 300
click at [485, 228] on html "Inicio Biblioteca el mago Sincronización manual AudioShakeAI (Letras manuales) …" at bounding box center [313, 150] width 627 height 300
drag, startPoint x: 488, startPoint y: 230, endPoint x: 474, endPoint y: 229, distance: 13.7
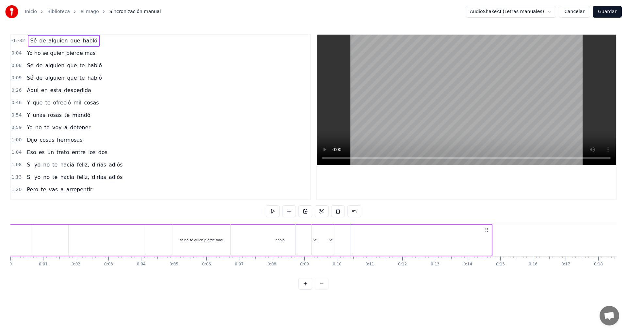
drag, startPoint x: 491, startPoint y: 232, endPoint x: 497, endPoint y: 234, distance: 7.2
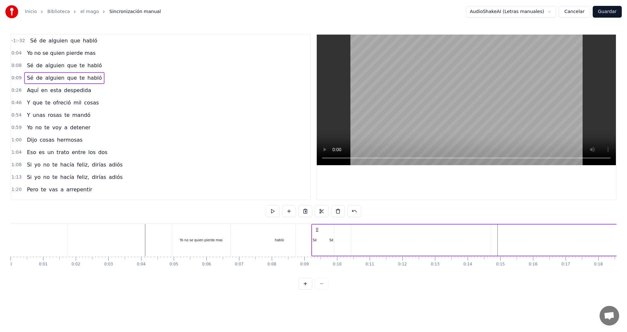
click at [314, 237] on div "Sé" at bounding box center [331, 240] width 39 height 31
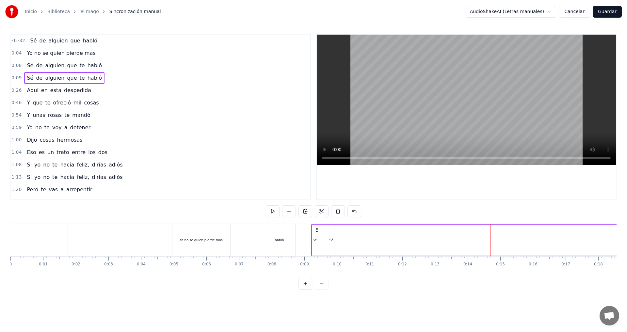
click at [304, 239] on div "Sé" at bounding box center [315, 240] width 39 height 32
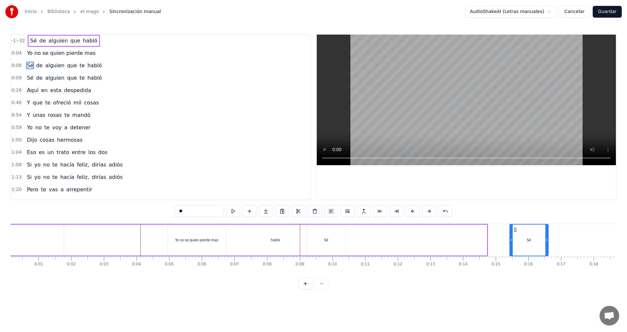
drag, startPoint x: 302, startPoint y: 229, endPoint x: 516, endPoint y: 226, distance: 214.3
click at [314, 232] on div "Sé" at bounding box center [322, 240] width 39 height 32
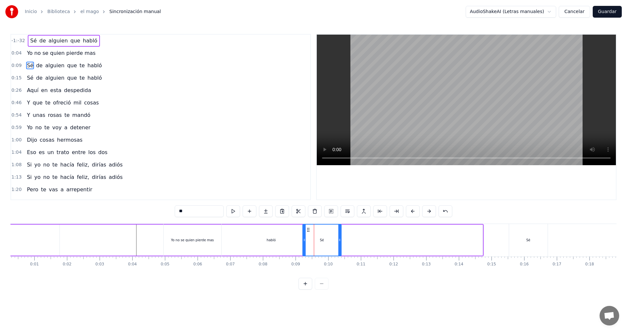
click at [521, 239] on div "Sé" at bounding box center [528, 240] width 39 height 32
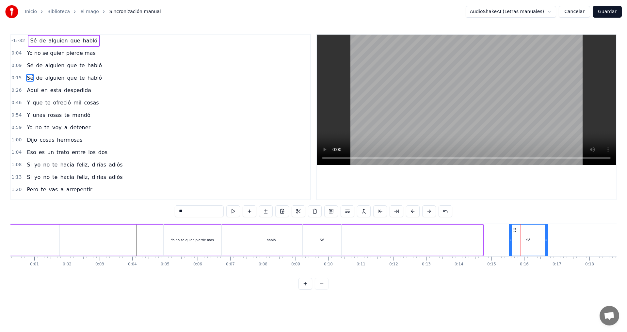
click at [316, 239] on div "Sé" at bounding box center [322, 240] width 39 height 32
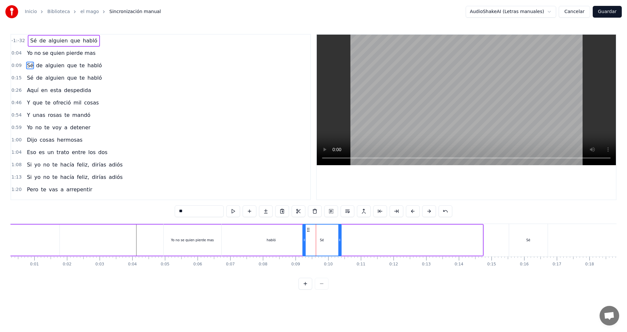
click at [537, 236] on div "Sé" at bounding box center [528, 240] width 39 height 32
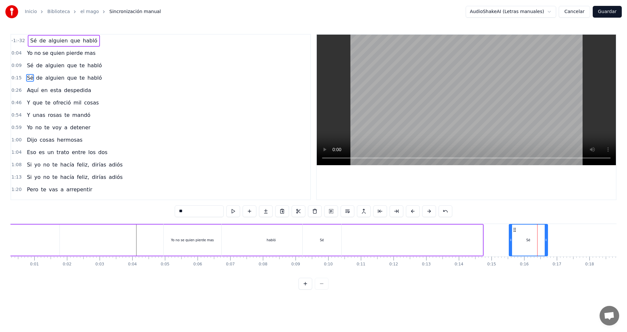
drag, startPoint x: 534, startPoint y: 234, endPoint x: 592, endPoint y: 234, distance: 57.8
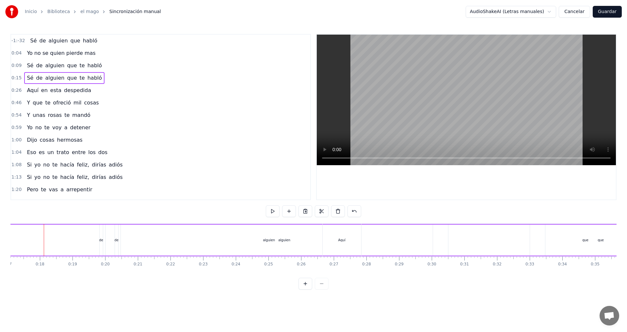
scroll to position [0, 559]
click at [104, 242] on div "Sé de alguien que te habló" at bounding box center [429, 240] width 940 height 32
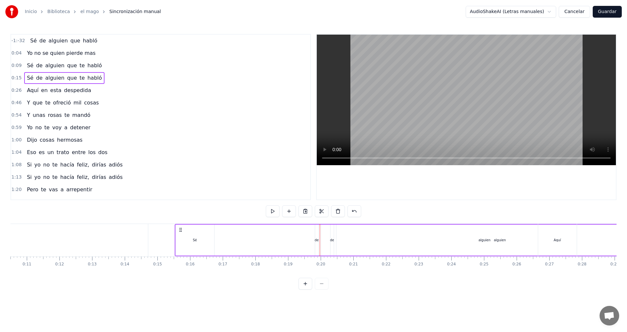
scroll to position [0, 334]
click at [29, 77] on span "Sé" at bounding box center [30, 78] width 8 height 8
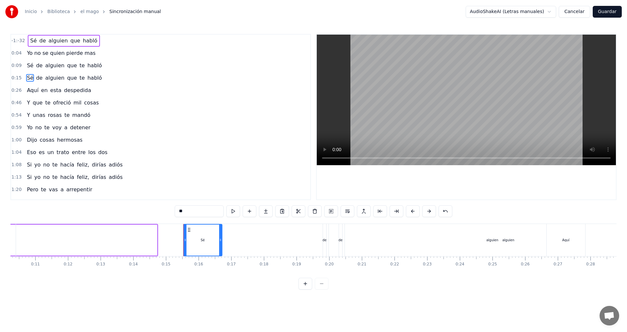
drag, startPoint x: 216, startPoint y: 236, endPoint x: 223, endPoint y: 237, distance: 6.5
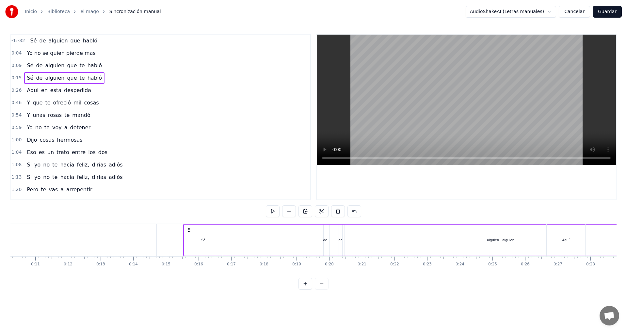
click at [218, 238] on div "Sé" at bounding box center [203, 240] width 39 height 31
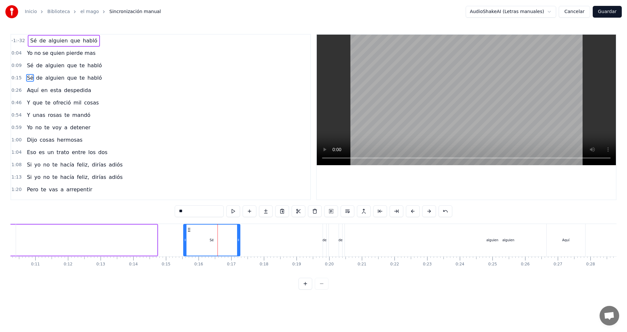
drag, startPoint x: 221, startPoint y: 238, endPoint x: 239, endPoint y: 237, distance: 18.0
click at [239, 237] on div at bounding box center [238, 240] width 3 height 31
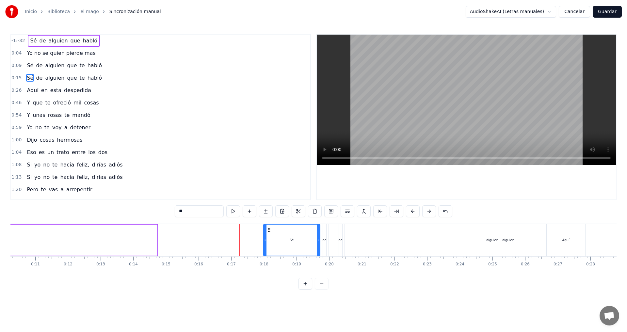
drag, startPoint x: 189, startPoint y: 229, endPoint x: 271, endPoint y: 235, distance: 82.8
click at [269, 234] on div "Sé" at bounding box center [292, 240] width 56 height 31
drag, startPoint x: 319, startPoint y: 239, endPoint x: 298, endPoint y: 238, distance: 20.9
click at [298, 238] on icon at bounding box center [298, 239] width 3 height 5
drag, startPoint x: 289, startPoint y: 237, endPoint x: 297, endPoint y: 237, distance: 7.2
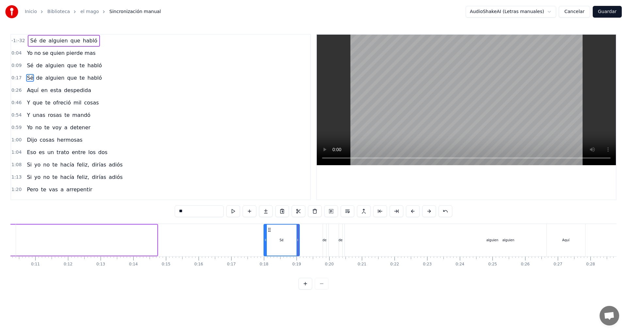
click at [297, 237] on div "Sé" at bounding box center [281, 240] width 35 height 31
drag, startPoint x: 269, startPoint y: 229, endPoint x: 288, endPoint y: 231, distance: 18.7
click at [288, 231] on icon at bounding box center [287, 229] width 5 height 5
click at [145, 234] on div "Sé de alguien que te habló" at bounding box center [558, 240] width 1162 height 32
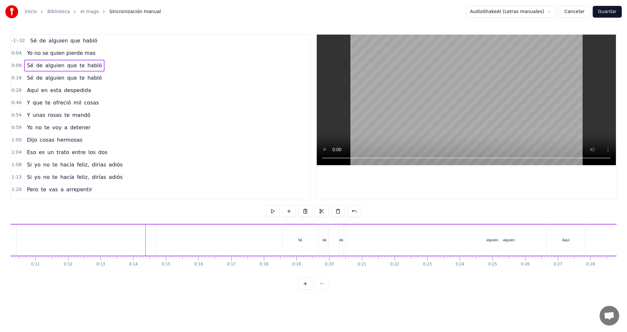
click at [28, 42] on div "Sé de alguien que habló" at bounding box center [64, 41] width 72 height 12
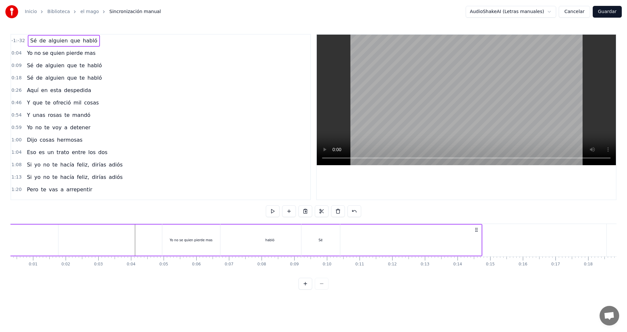
scroll to position [0, 0]
drag, startPoint x: 13, startPoint y: 230, endPoint x: 39, endPoint y: 232, distance: 26.2
drag, startPoint x: 480, startPoint y: 229, endPoint x: 491, endPoint y: 229, distance: 10.5
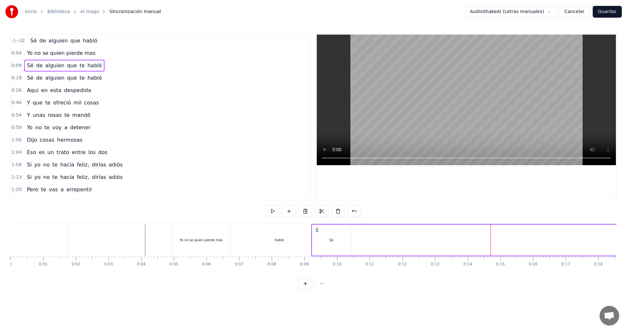
click at [313, 230] on div "Sé" at bounding box center [331, 240] width 39 height 31
